Goal: Information Seeking & Learning: Check status

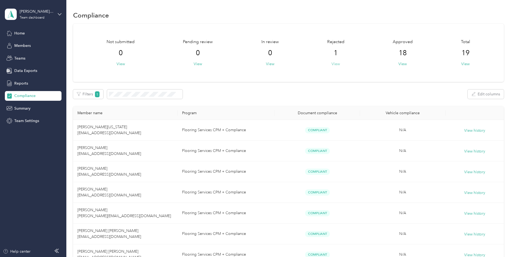
click at [336, 65] on button "View" at bounding box center [336, 64] width 8 height 6
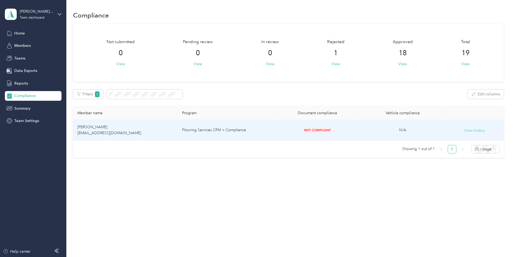
click at [485, 131] on button "View history" at bounding box center [474, 131] width 21 height 6
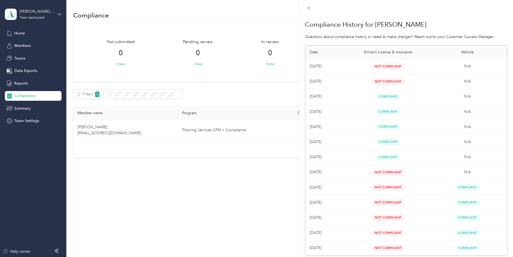
click at [275, 70] on div "Compliance History for [PERSON_NAME] Questions about compliance history or need…" at bounding box center [256, 128] width 513 height 257
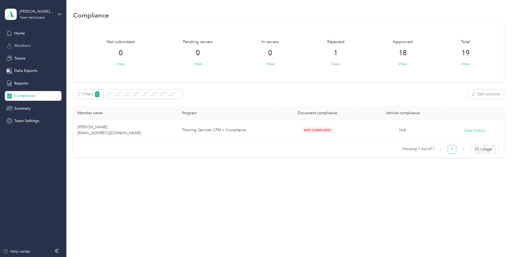
click at [30, 48] on span "Members" at bounding box center [22, 46] width 16 height 6
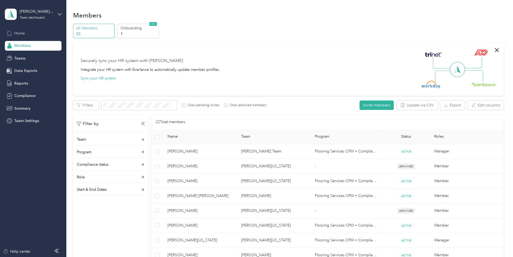
click at [20, 33] on span "Home" at bounding box center [19, 33] width 11 height 6
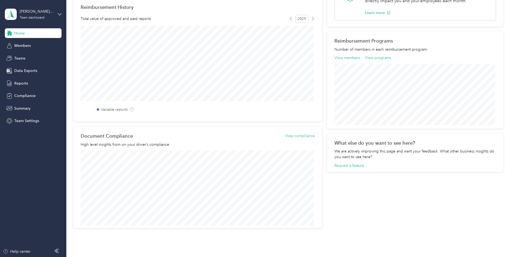
scroll to position [110, 0]
